Goal: Check status: Check status

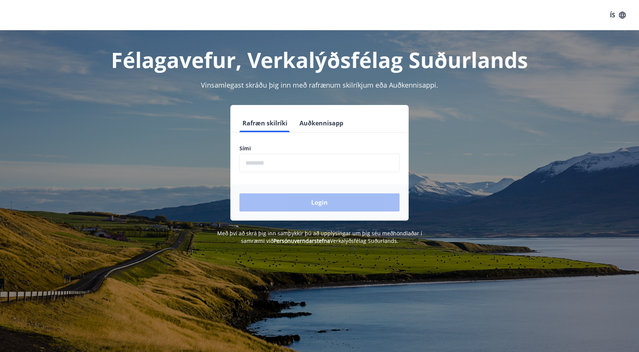
click at [314, 166] on input "phone" at bounding box center [319, 163] width 160 height 18
click at [621, 18] on icon "button" at bounding box center [622, 14] width 7 height 7
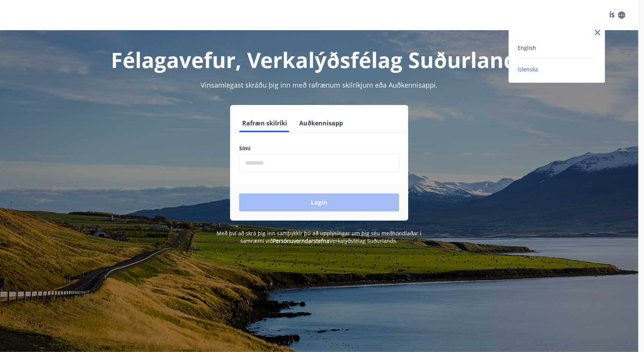
click at [554, 49] on div "English" at bounding box center [557, 47] width 79 height 9
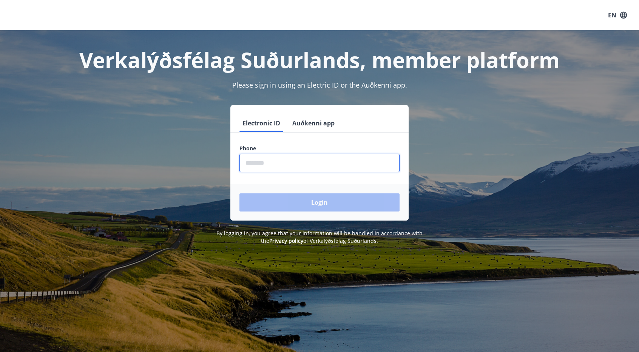
click at [317, 162] on input "phone" at bounding box center [319, 163] width 160 height 18
type input "********"
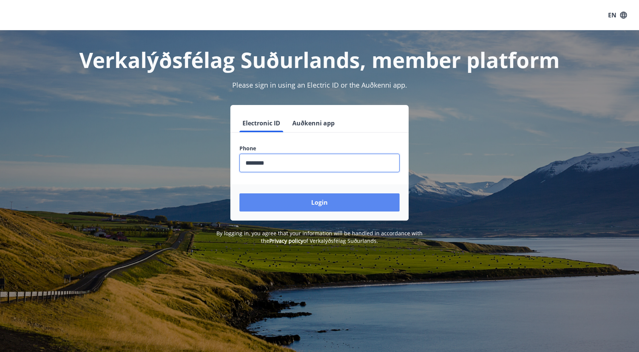
click at [329, 197] on button "Login" at bounding box center [319, 202] width 160 height 18
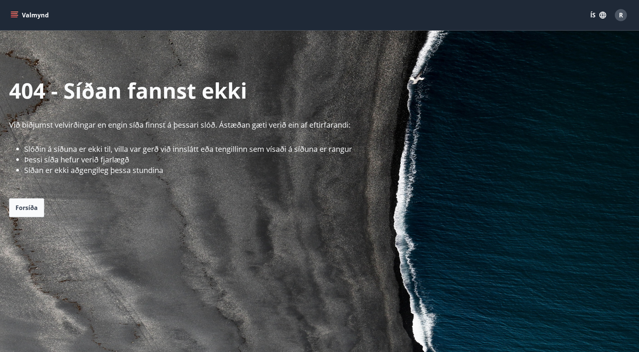
click at [604, 18] on icon "button" at bounding box center [602, 15] width 7 height 7
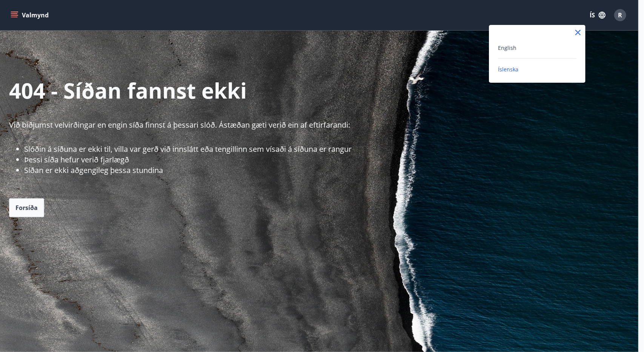
click at [536, 43] on div "English" at bounding box center [537, 47] width 79 height 9
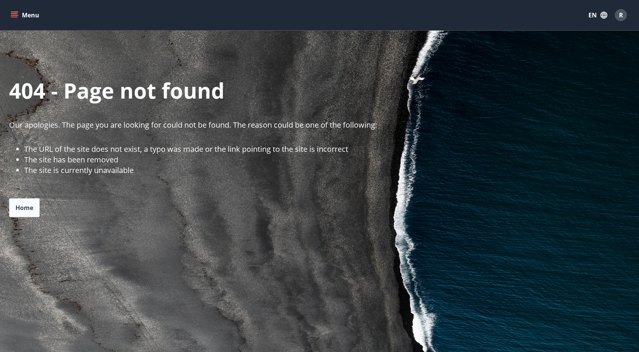
click at [24, 18] on button "Menu" at bounding box center [25, 15] width 33 height 14
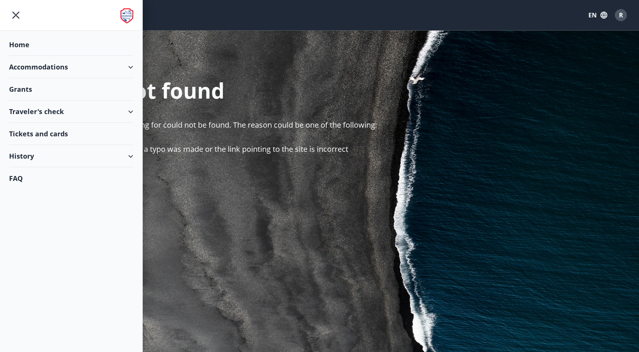
click at [61, 65] on div "Accommodations" at bounding box center [71, 67] width 124 height 22
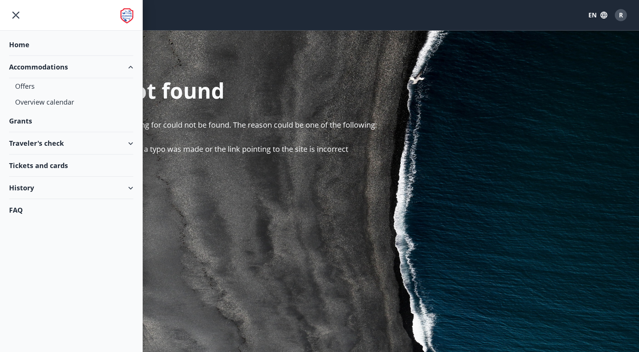
click at [42, 188] on div "History" at bounding box center [71, 188] width 124 height 22
click at [54, 206] on div "Traveler's check" at bounding box center [71, 207] width 112 height 16
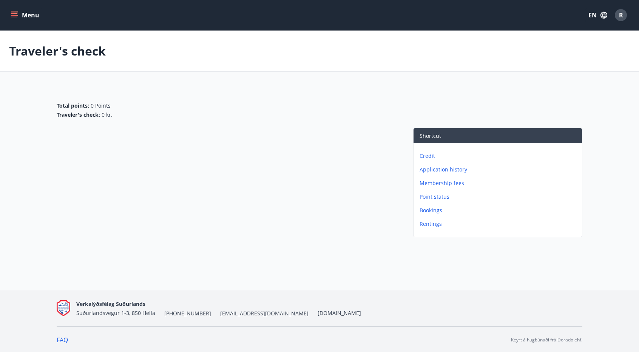
click at [11, 12] on icon "menu" at bounding box center [15, 15] width 8 height 8
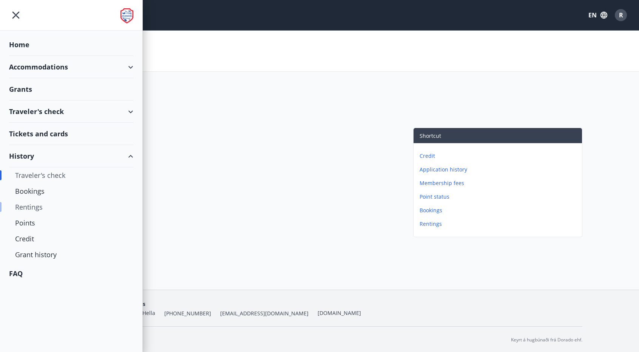
click at [37, 207] on div "Rentings" at bounding box center [71, 207] width 112 height 16
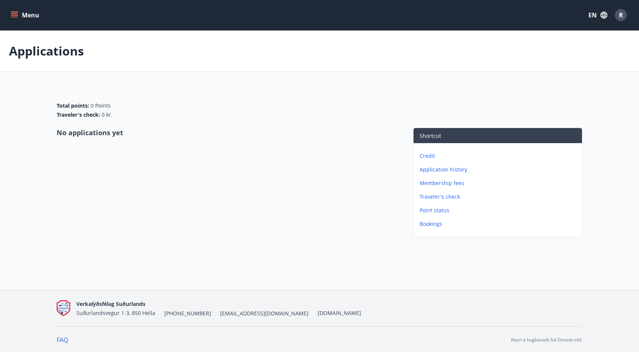
click at [17, 18] on icon "menu" at bounding box center [15, 15] width 8 height 8
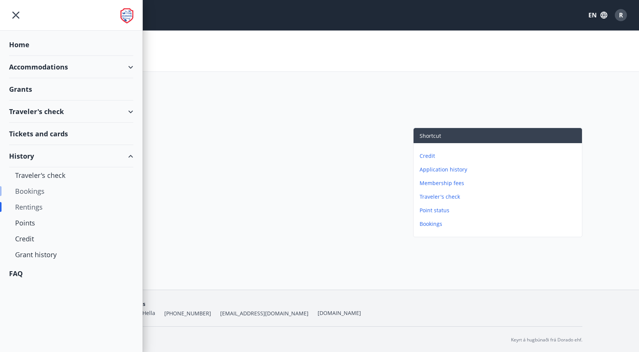
click at [29, 191] on div "Bookings" at bounding box center [71, 191] width 112 height 16
